Goal: Task Accomplishment & Management: Manage account settings

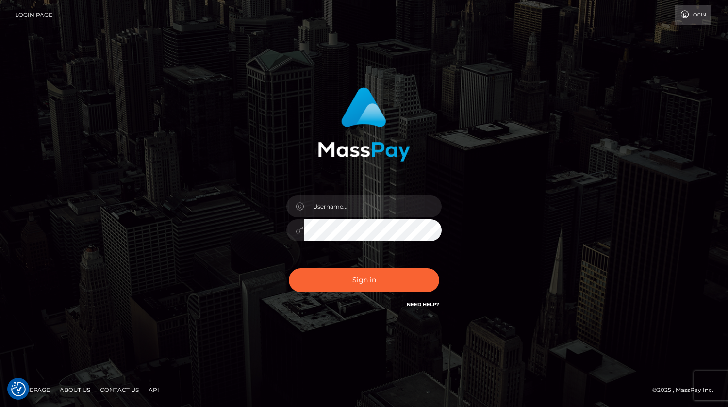
click at [355, 193] on div at bounding box center [364, 225] width 170 height 74
click at [358, 205] on input "text" at bounding box center [373, 206] width 138 height 22
type input "kevin.xcite"
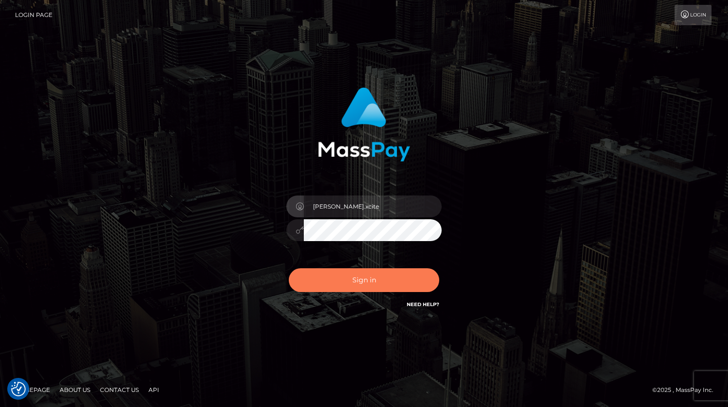
click at [367, 280] on button "Sign in" at bounding box center [364, 280] width 150 height 24
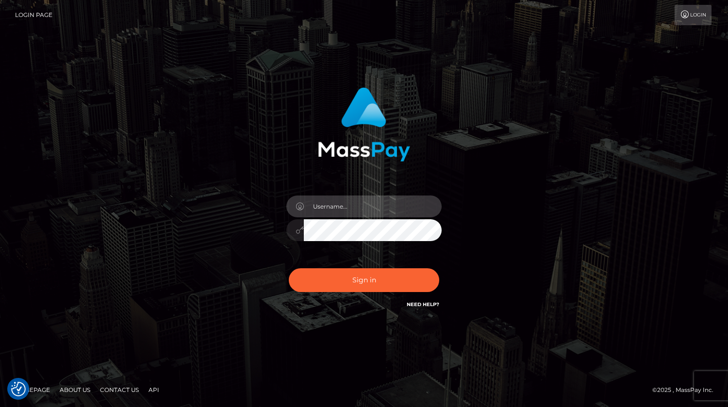
click at [360, 213] on input "text" at bounding box center [373, 206] width 138 height 22
type input "[PERSON_NAME].xcite"
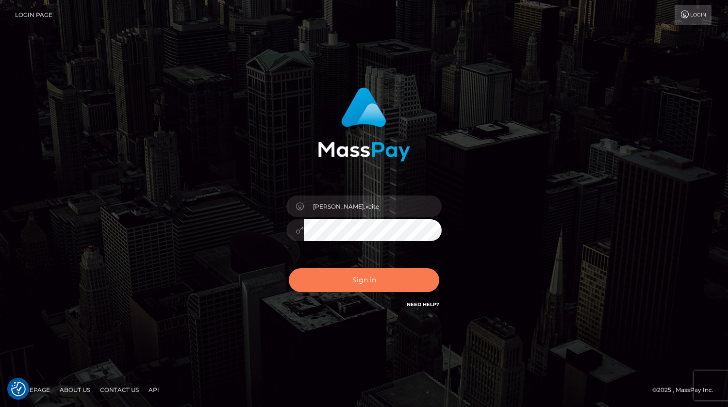
drag, startPoint x: 361, startPoint y: 271, endPoint x: 361, endPoint y: 276, distance: 5.8
click at [361, 271] on button "Sign in" at bounding box center [364, 280] width 150 height 24
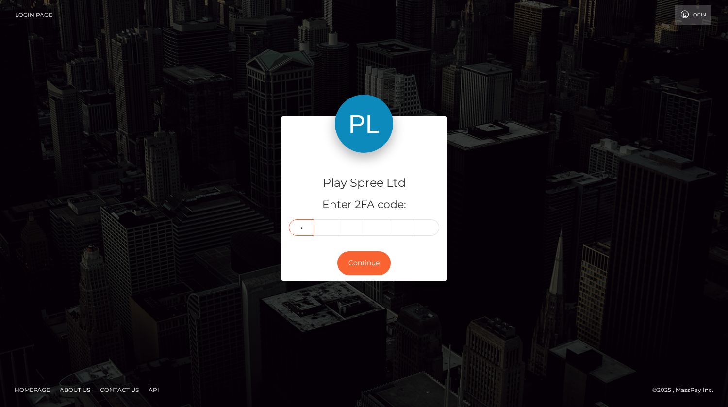
type input "1"
type input "4"
type input "2"
type input "5"
type input "7"
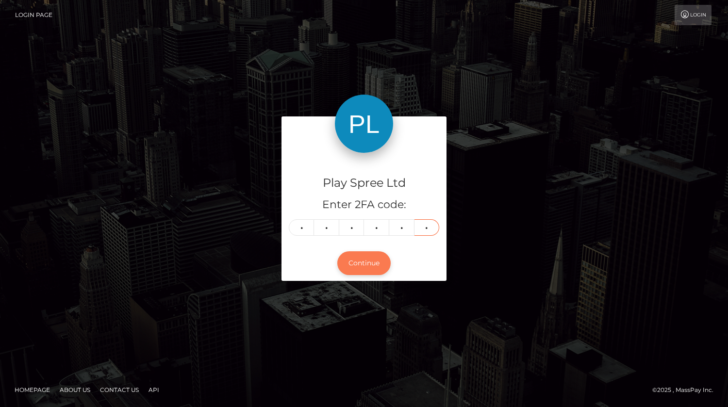
type input "5"
click at [367, 259] on button "Continue" at bounding box center [363, 263] width 53 height 24
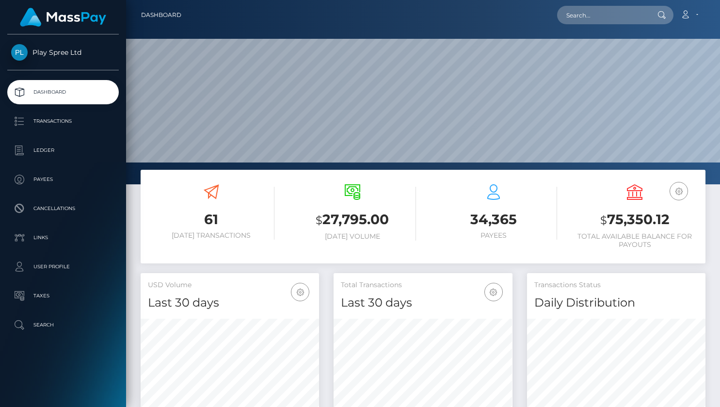
scroll to position [172, 179]
click at [630, 222] on h3 "$ 75,350.12" at bounding box center [635, 220] width 127 height 20
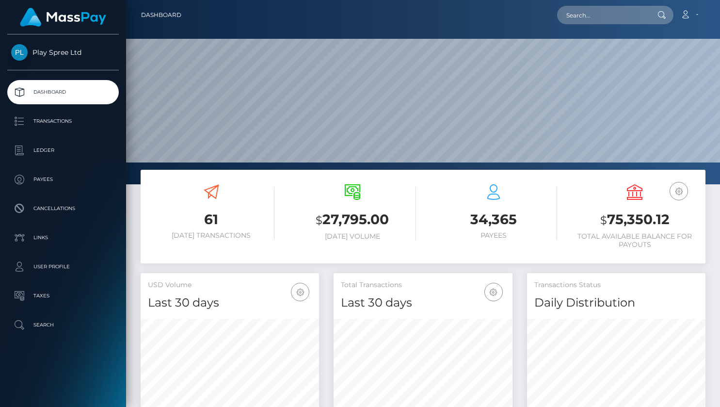
click at [634, 220] on h3 "$ 75,350.12" at bounding box center [635, 220] width 127 height 20
click at [633, 220] on h3 "$ 75,350.12" at bounding box center [635, 220] width 127 height 20
copy h3 "75,350.12"
